Goal: Transaction & Acquisition: Purchase product/service

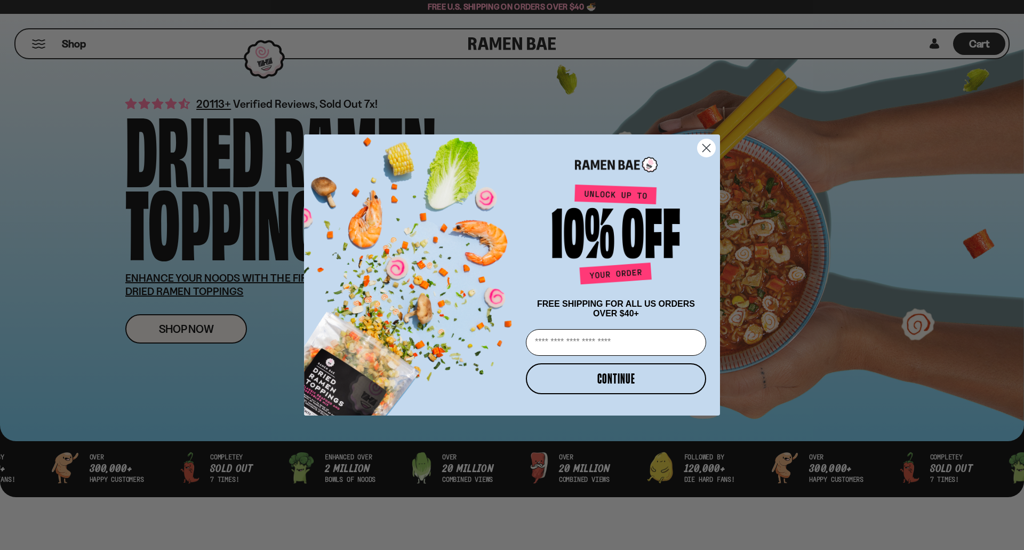
click at [703, 141] on circle "Close dialog" at bounding box center [707, 148] width 18 height 18
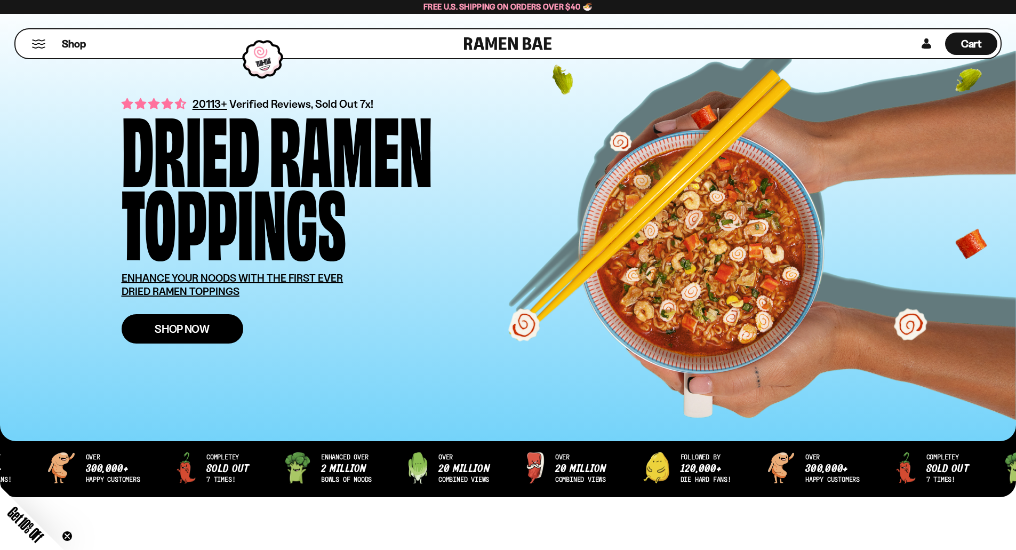
click at [221, 333] on link "Shop Now" at bounding box center [183, 328] width 122 height 29
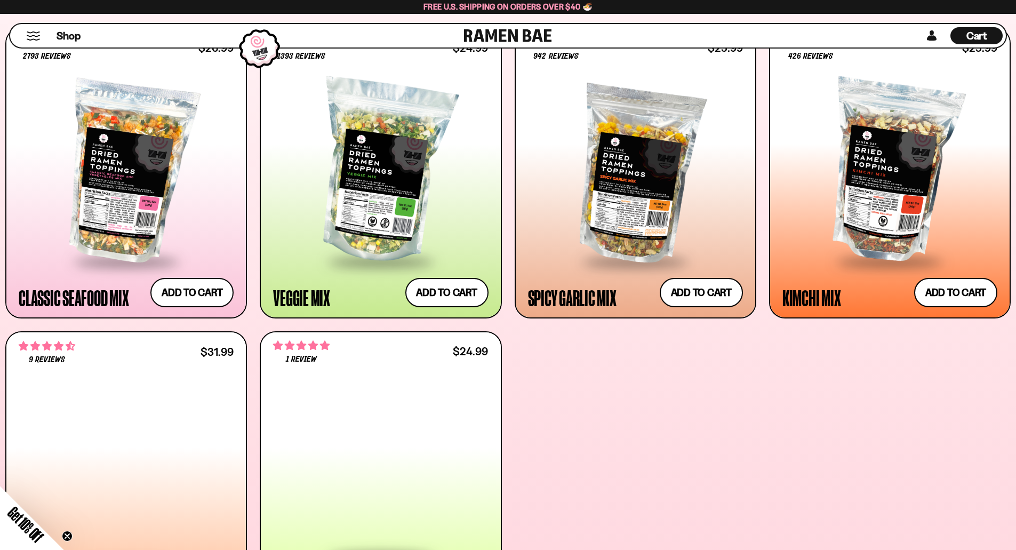
scroll to position [480, 0]
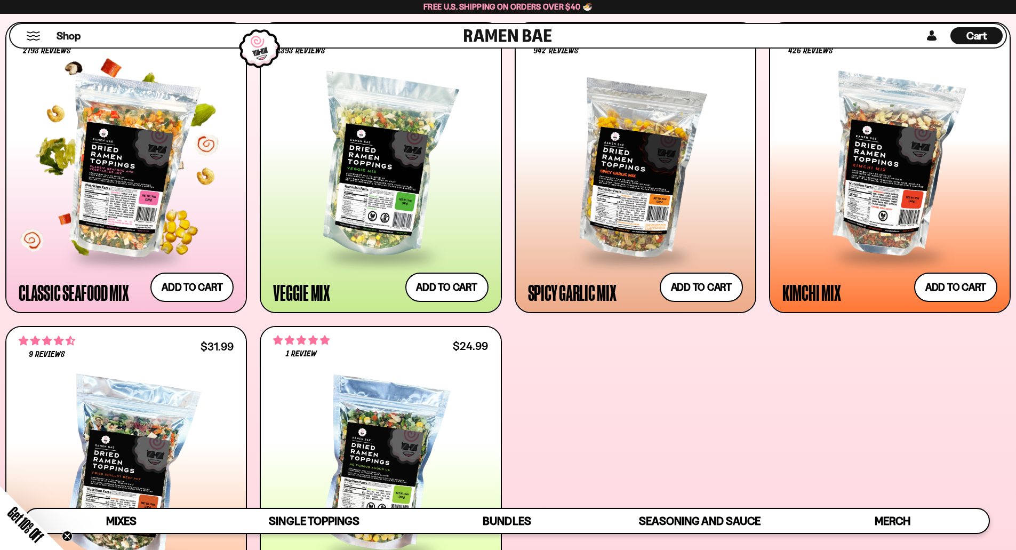
click at [155, 172] on div at bounding box center [126, 166] width 215 height 178
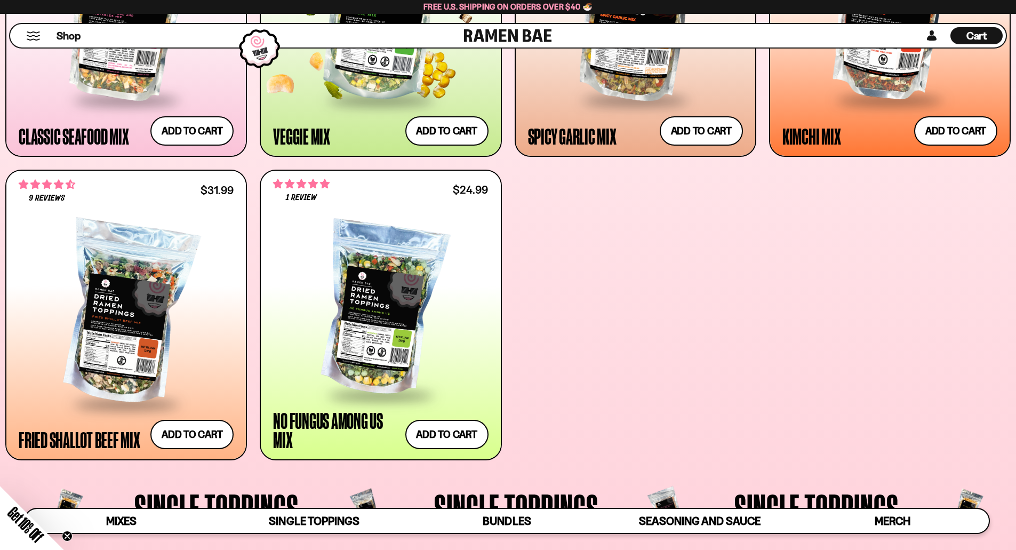
scroll to position [640, 0]
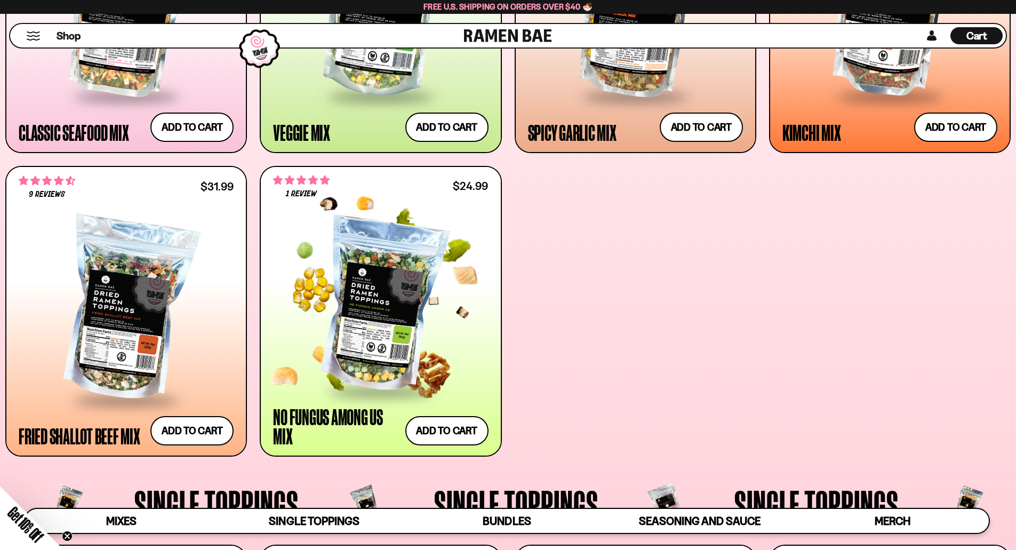
click at [423, 325] on div at bounding box center [380, 305] width 215 height 170
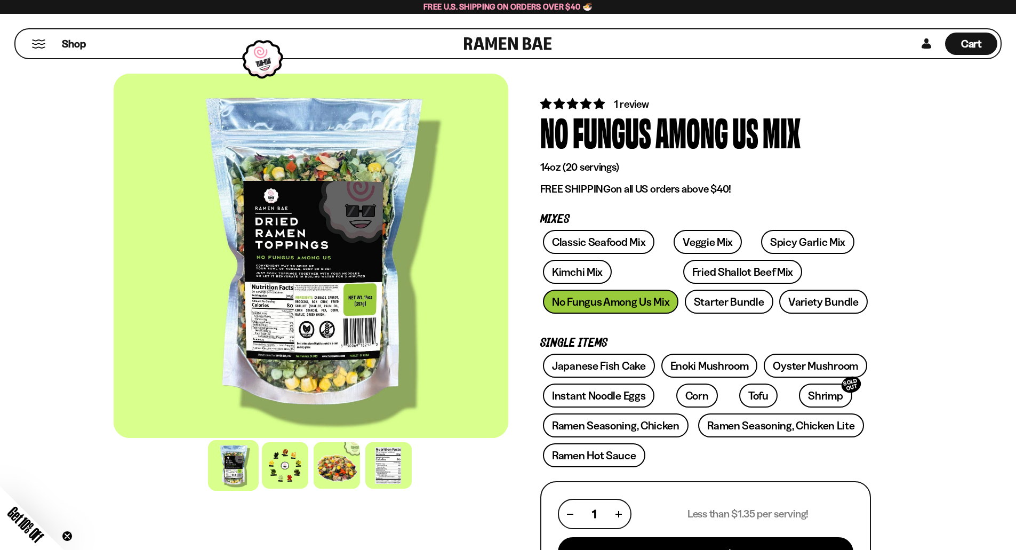
click at [290, 269] on div at bounding box center [311, 256] width 395 height 364
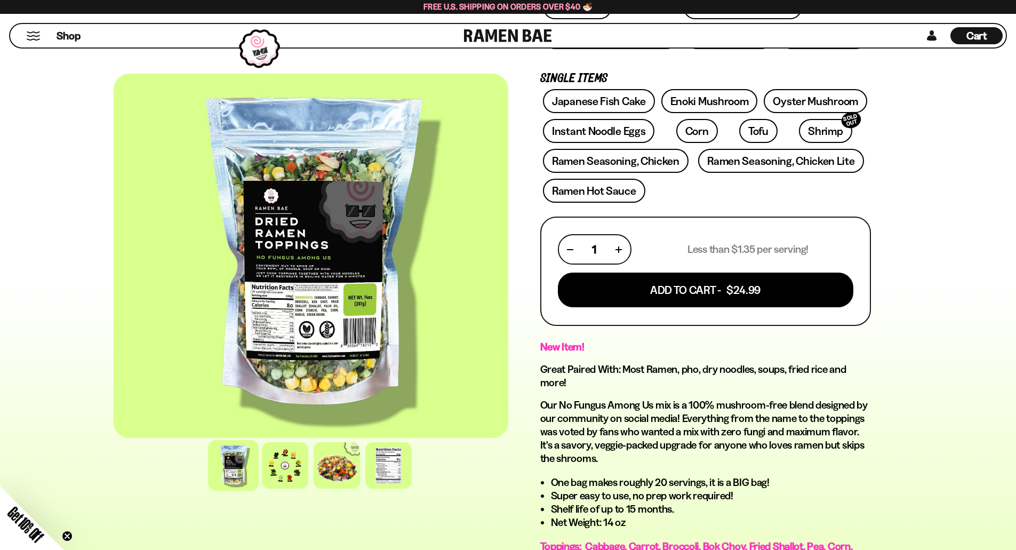
scroll to position [267, 0]
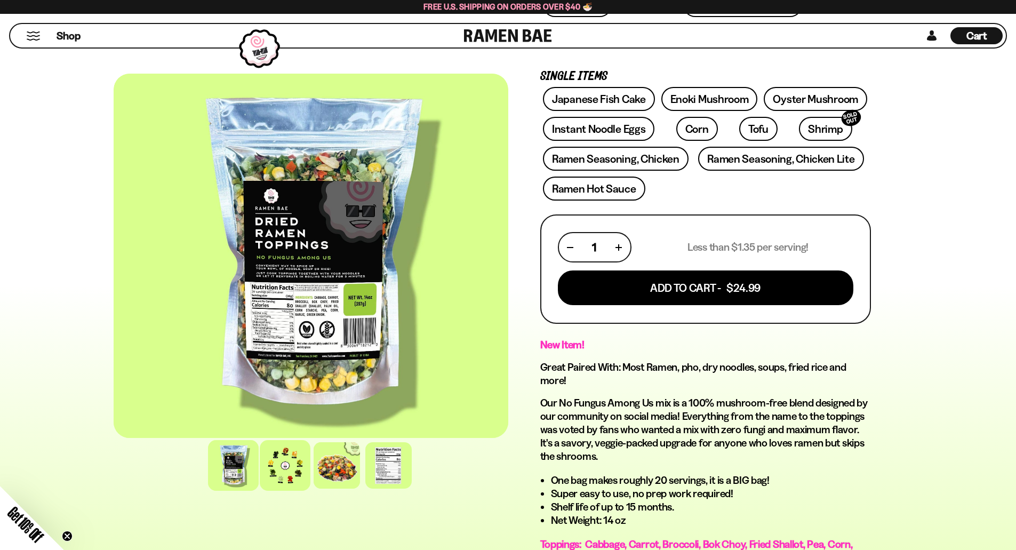
click at [295, 462] on div at bounding box center [285, 465] width 51 height 51
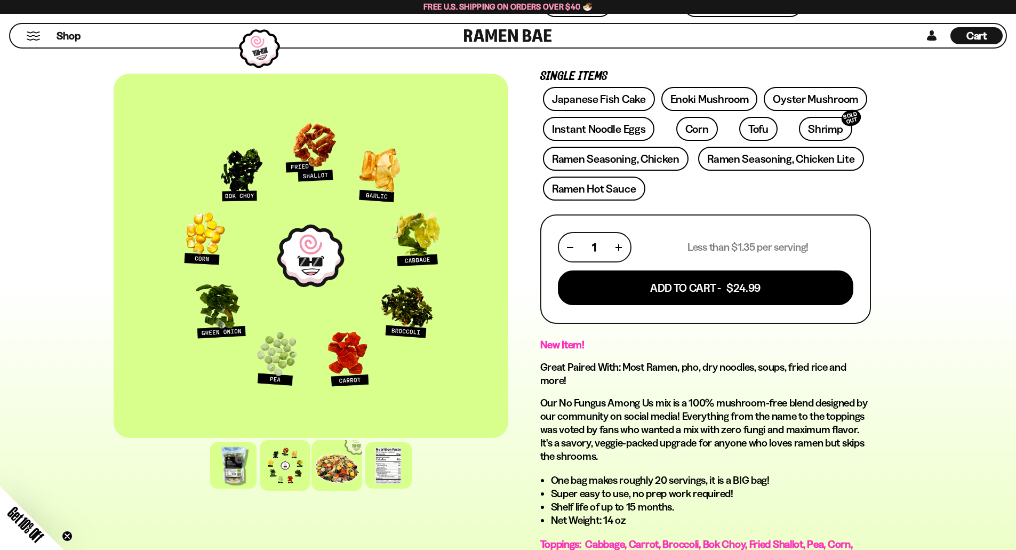
click at [320, 466] on div at bounding box center [336, 465] width 51 height 51
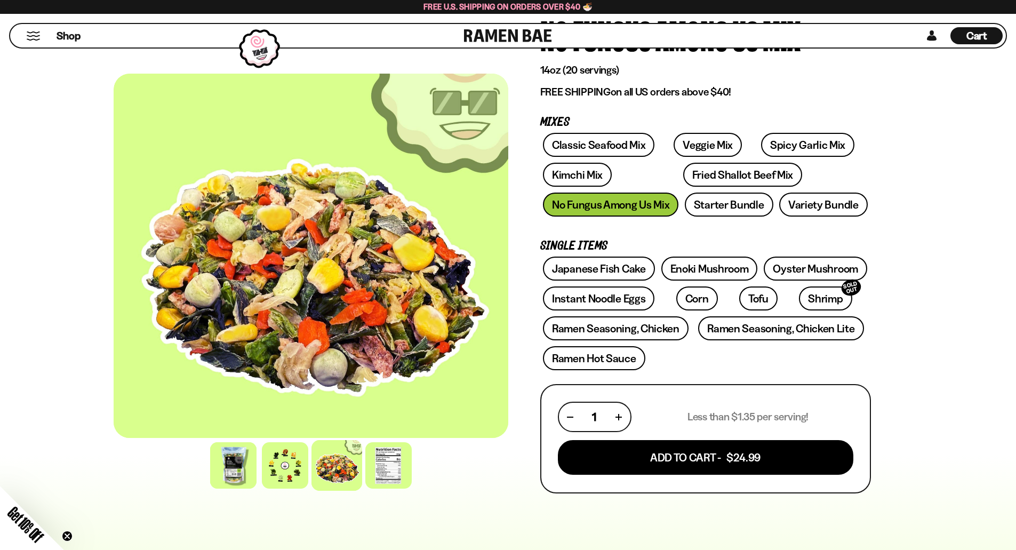
scroll to position [107, 0]
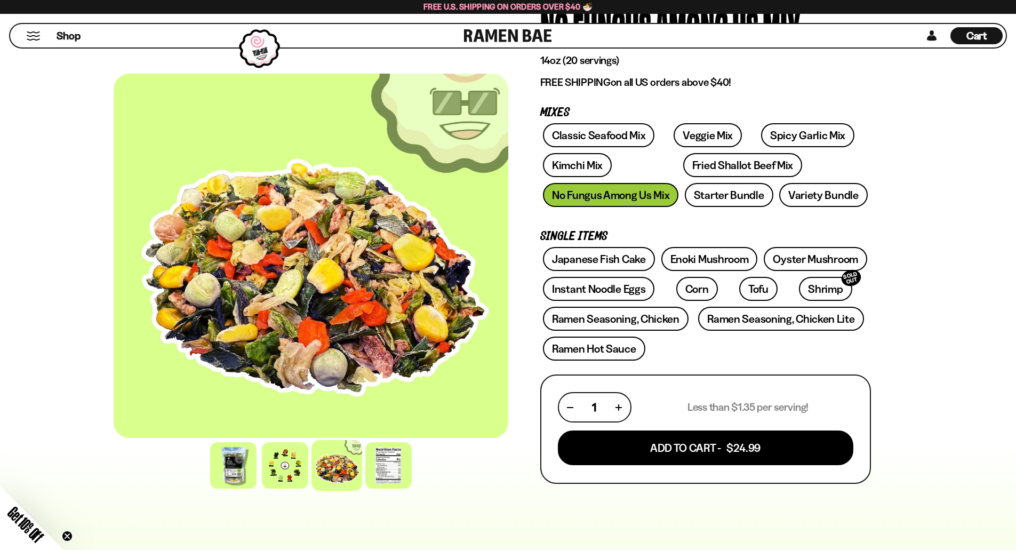
click at [257, 53] on div at bounding box center [260, 48] width 52 height 50
click at [38, 36] on button "Mobile Menu Trigger" at bounding box center [33, 35] width 14 height 9
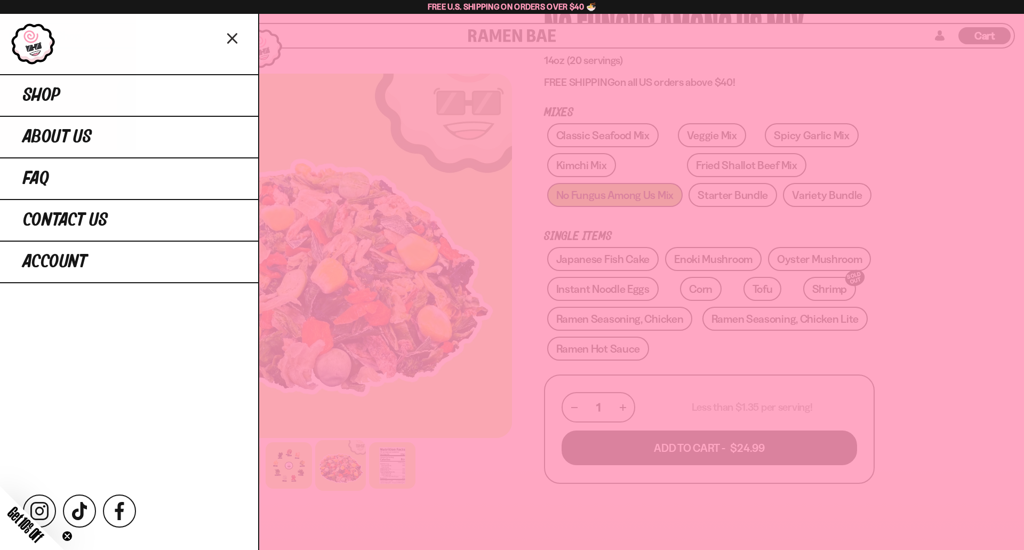
click at [466, 91] on div at bounding box center [512, 275] width 1024 height 550
